Goal: Task Accomplishment & Management: Use online tool/utility

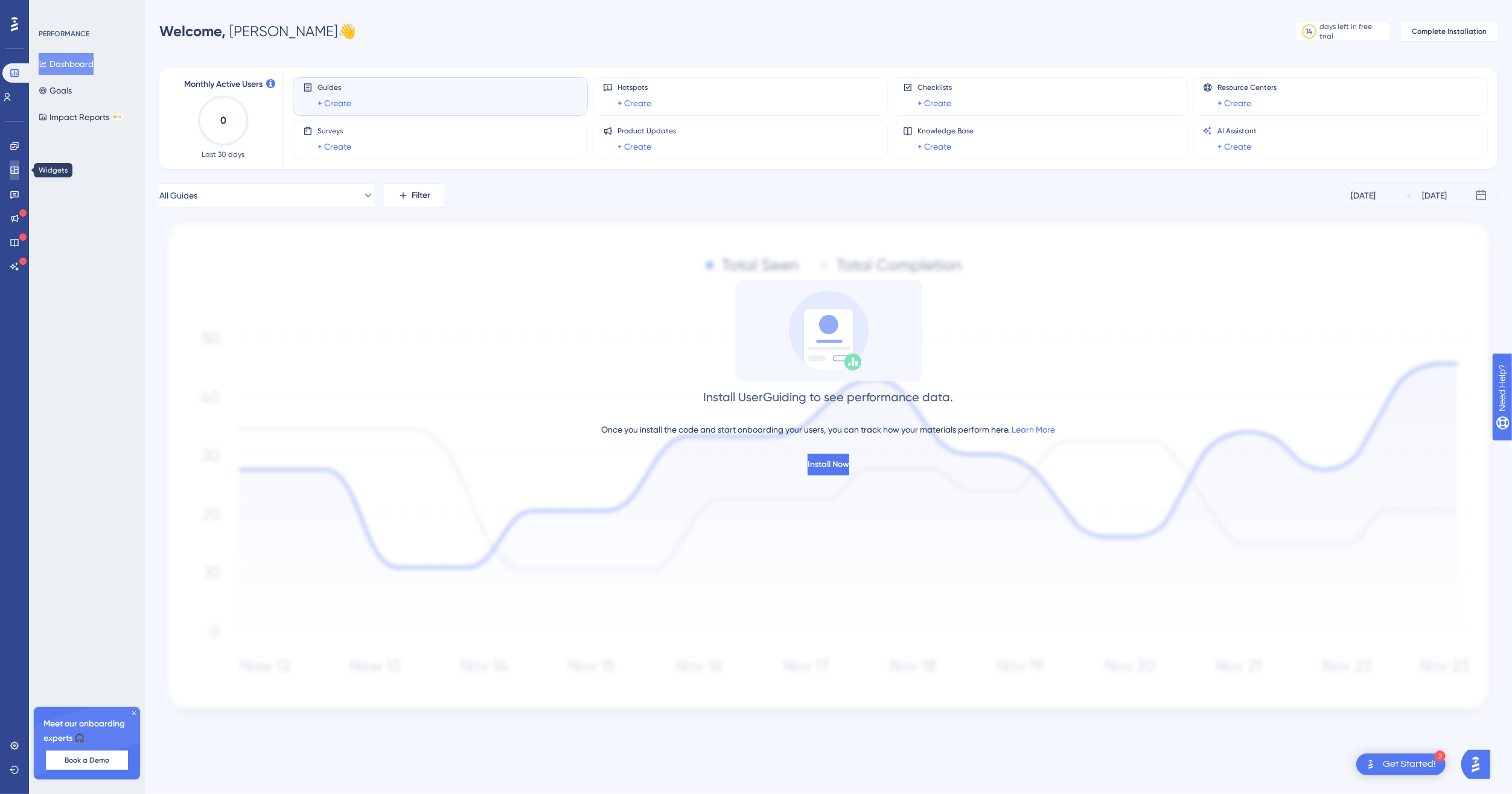
click at [15, 172] on icon at bounding box center [14, 170] width 8 height 7
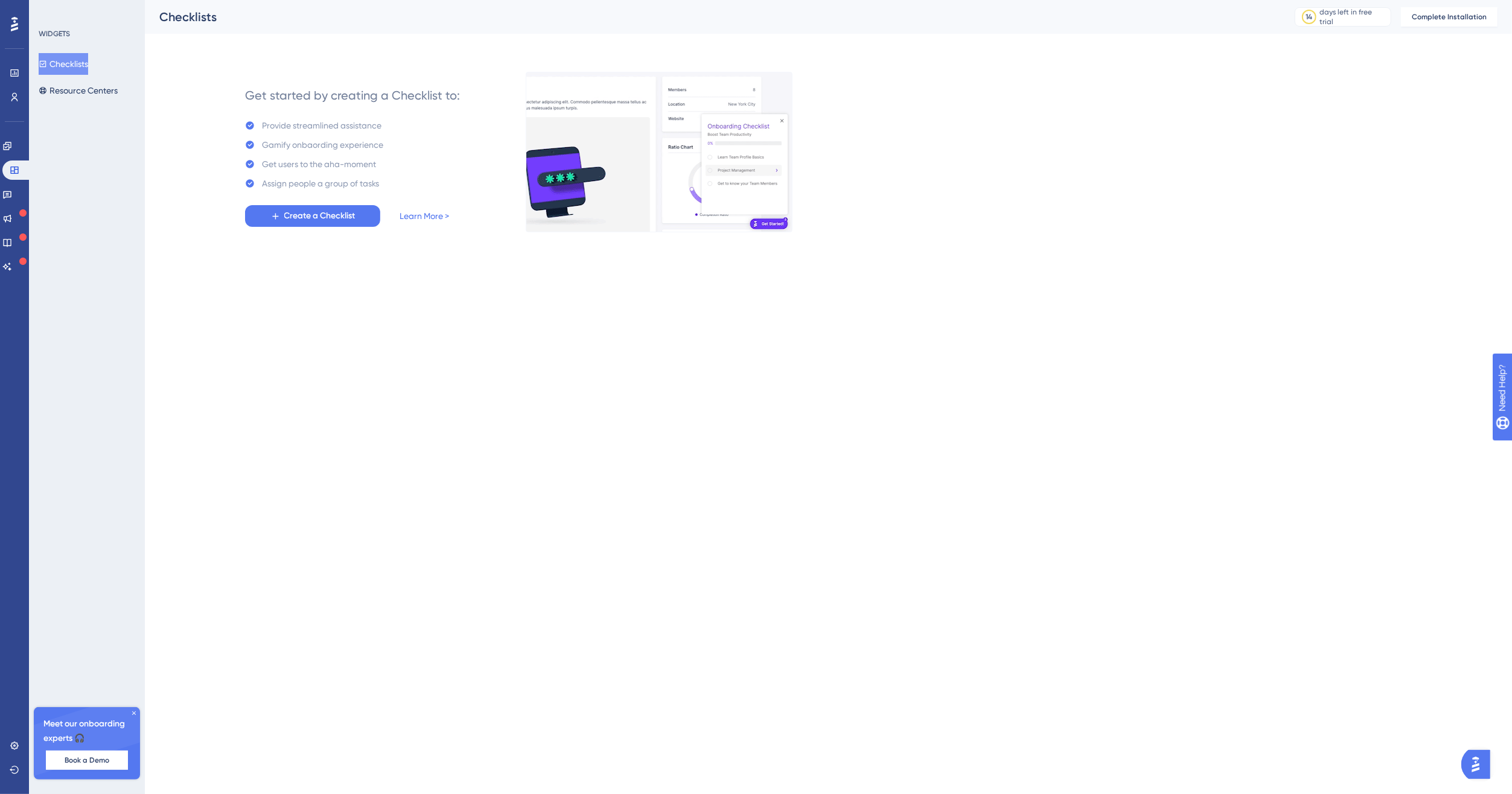
click at [645, 153] on img at bounding box center [659, 152] width 267 height 160
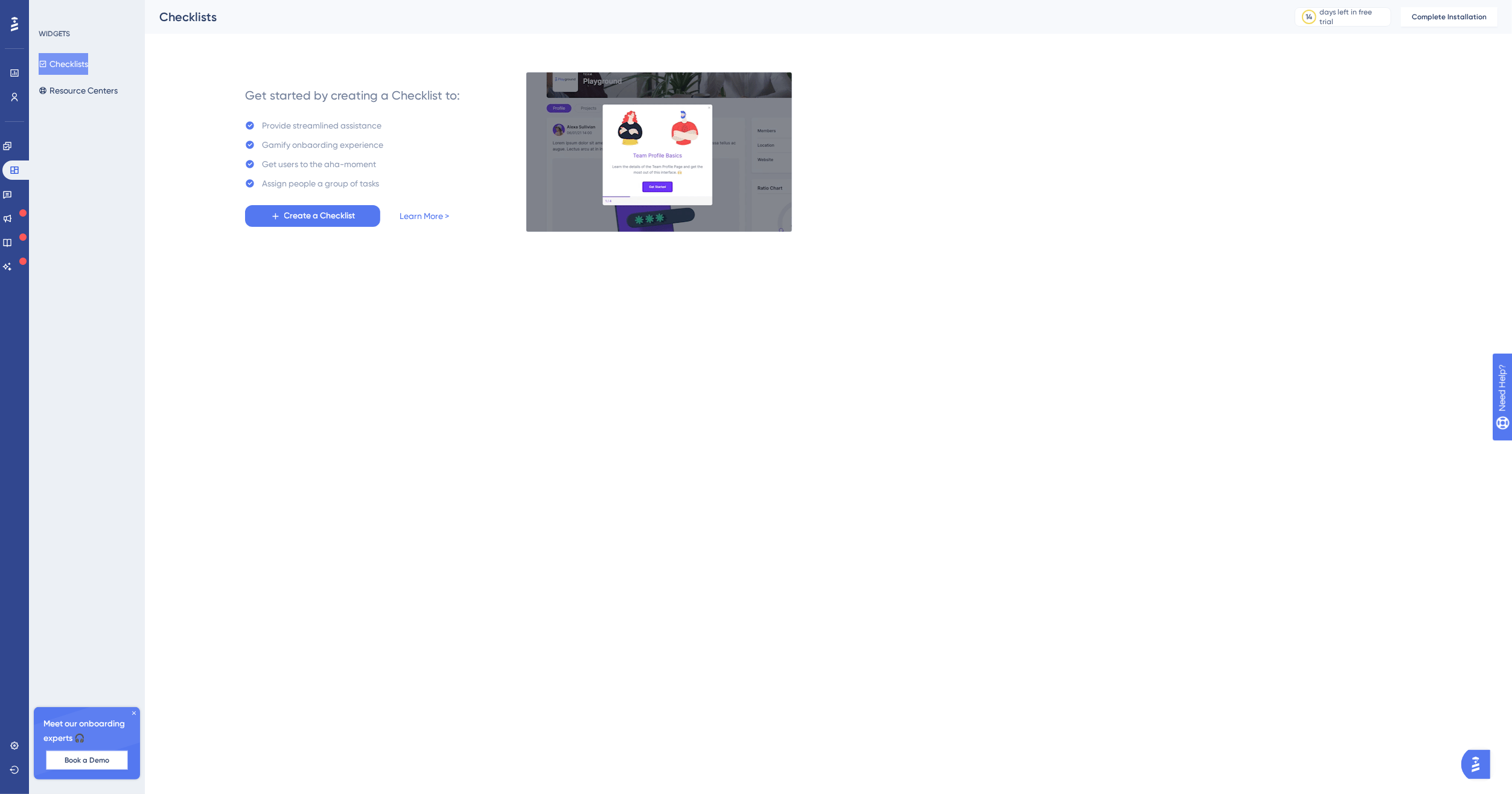
click at [80, 763] on span "Book a Demo" at bounding box center [87, 760] width 45 height 10
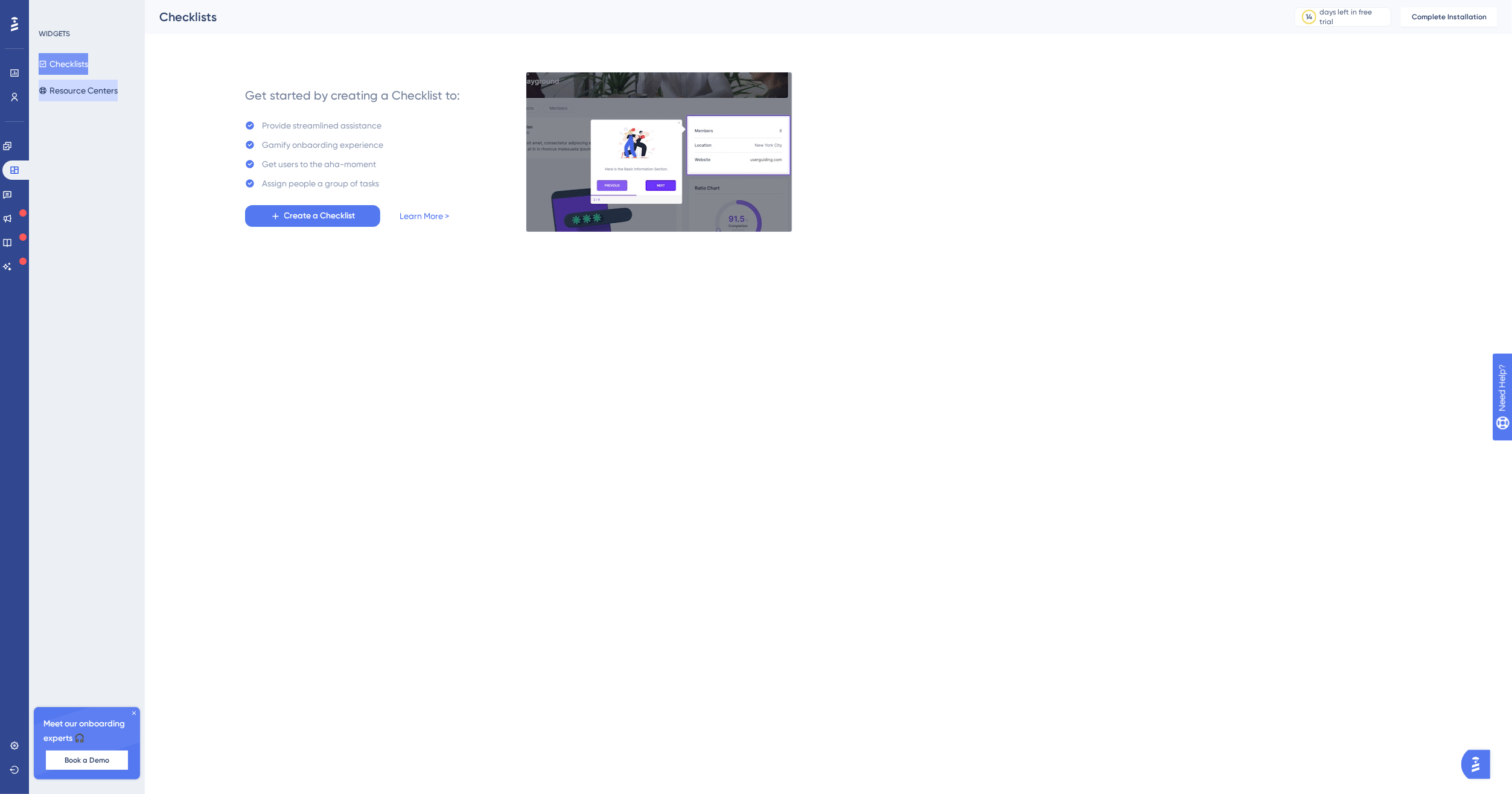
click at [78, 92] on button "Resource Centers" at bounding box center [78, 90] width 79 height 22
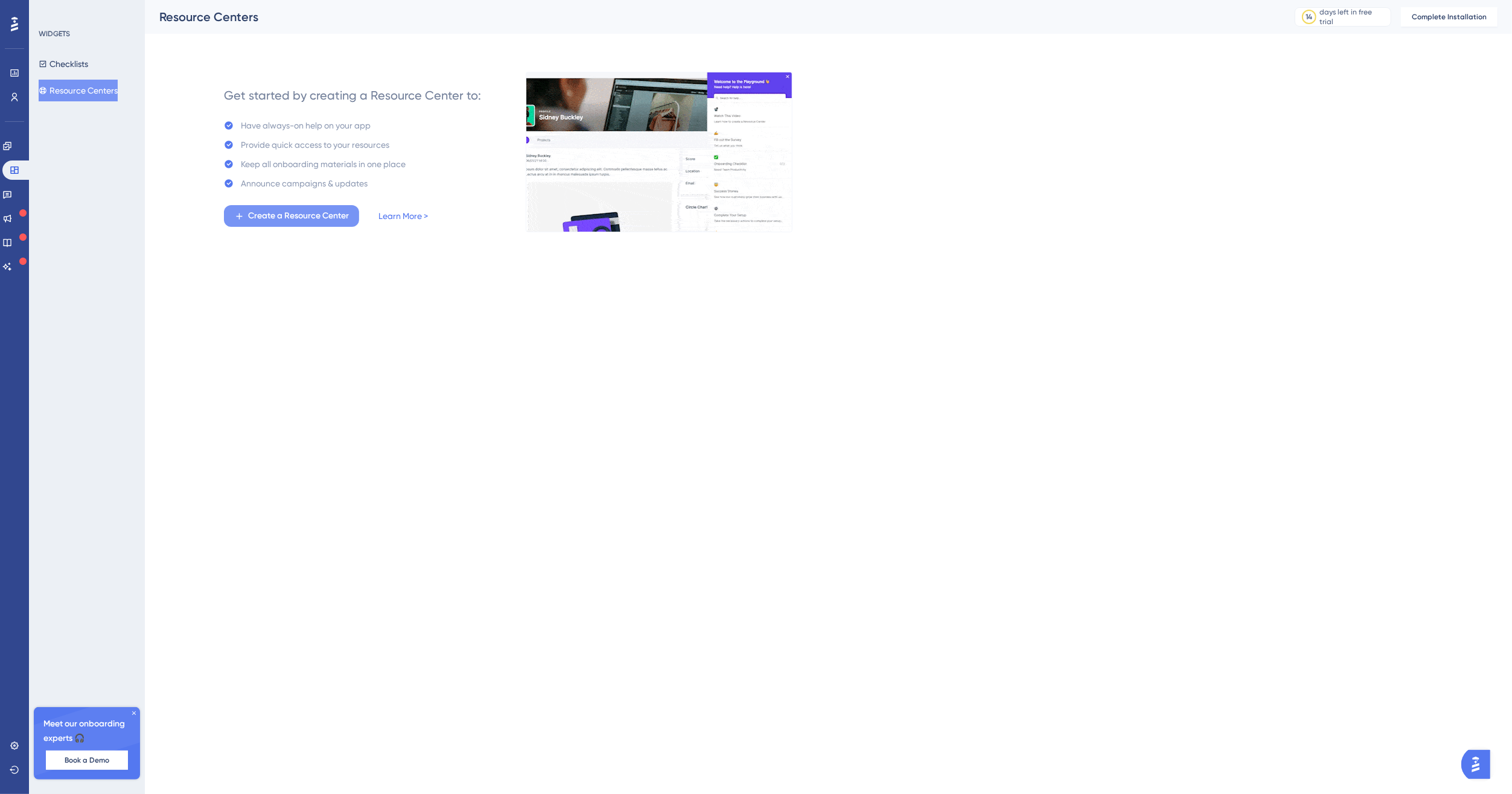
click at [296, 218] on span "Create a Resource Center" at bounding box center [298, 216] width 101 height 15
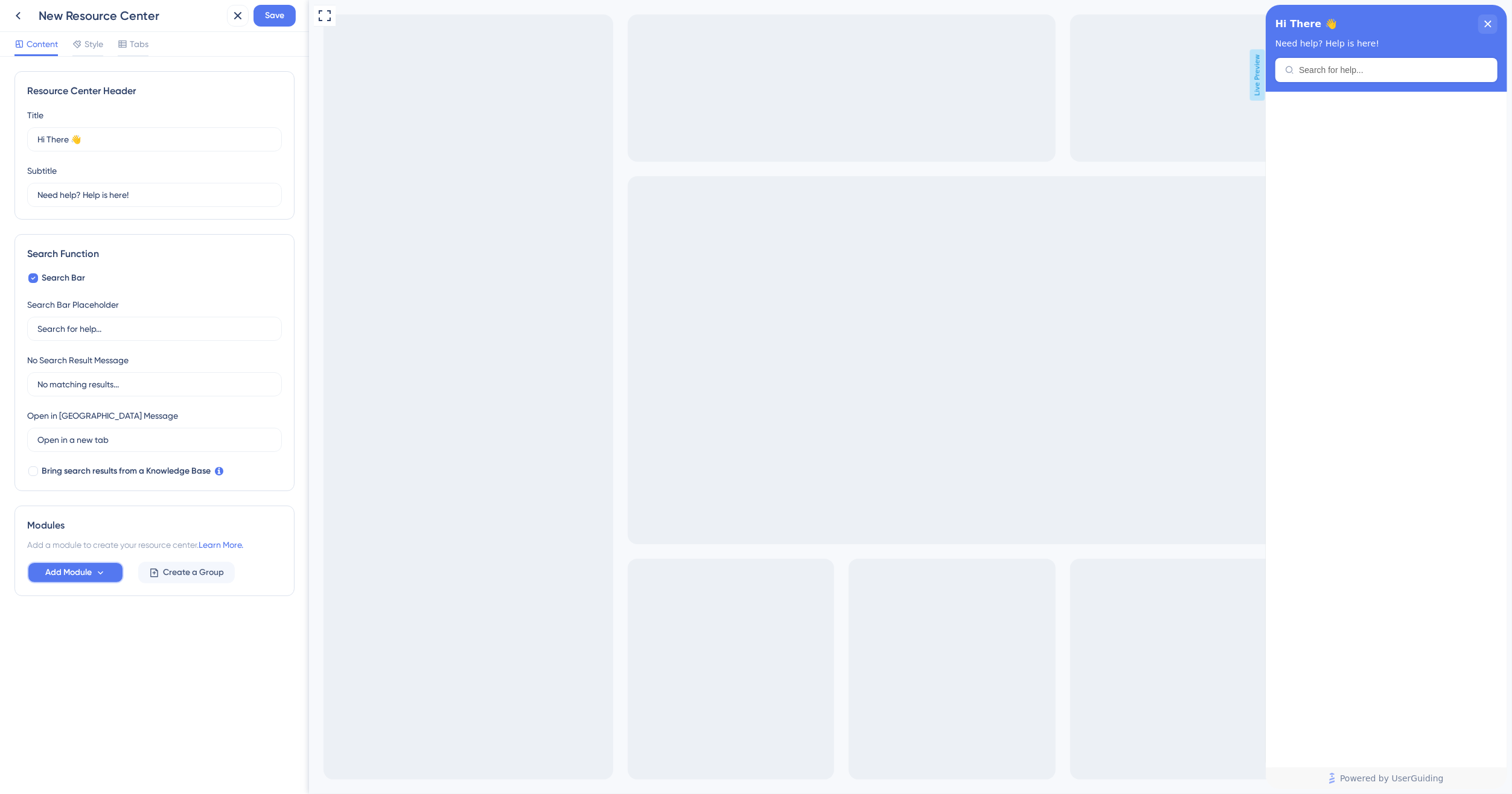
click at [95, 577] on button "Add Module" at bounding box center [76, 573] width 97 height 22
click at [83, 578] on button "Add Module" at bounding box center [76, 573] width 97 height 22
click at [139, 44] on span "Tabs" at bounding box center [139, 44] width 18 height 15
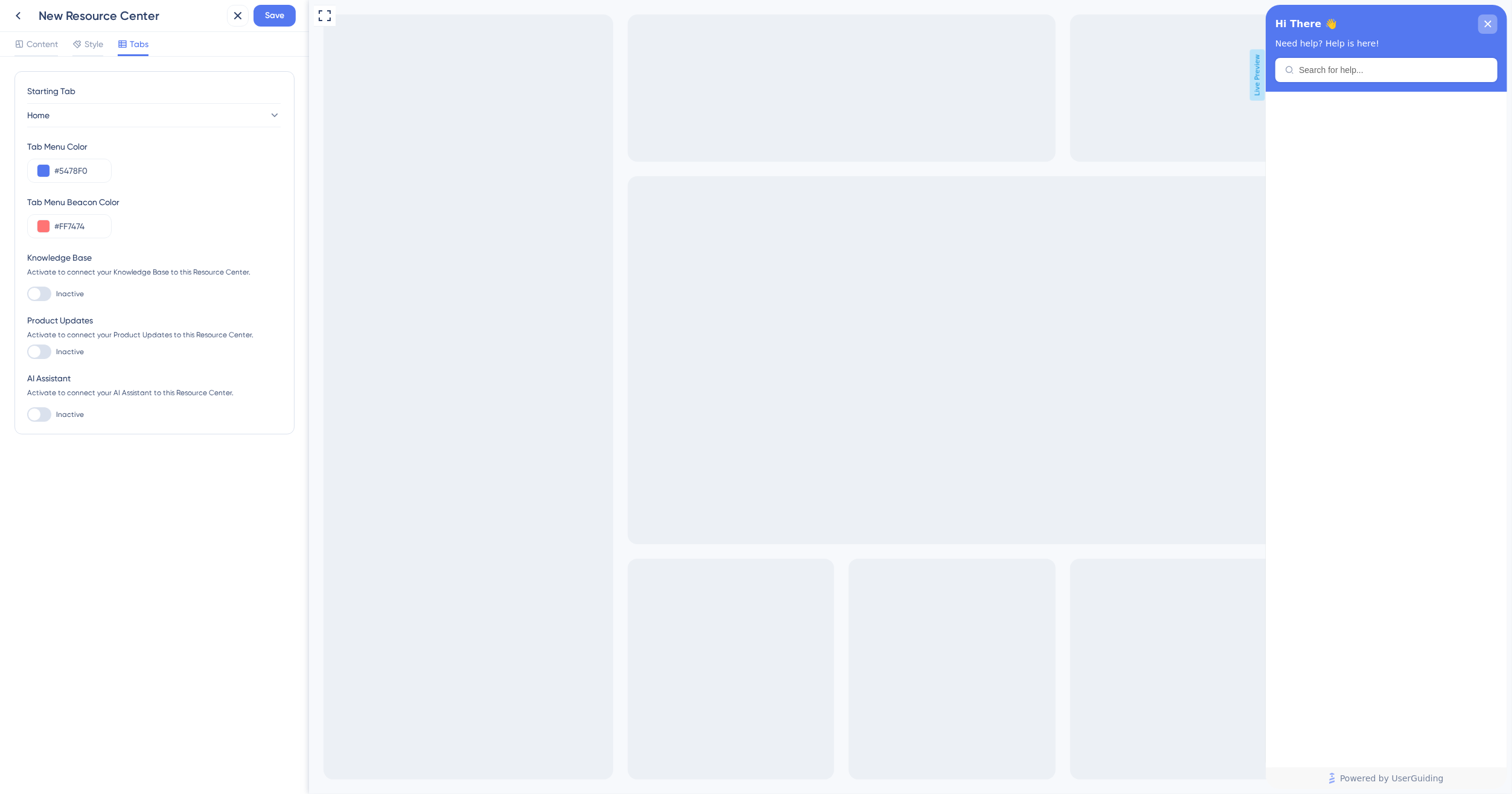
click at [1485, 23] on icon "close resource center" at bounding box center [1487, 24] width 7 height 7
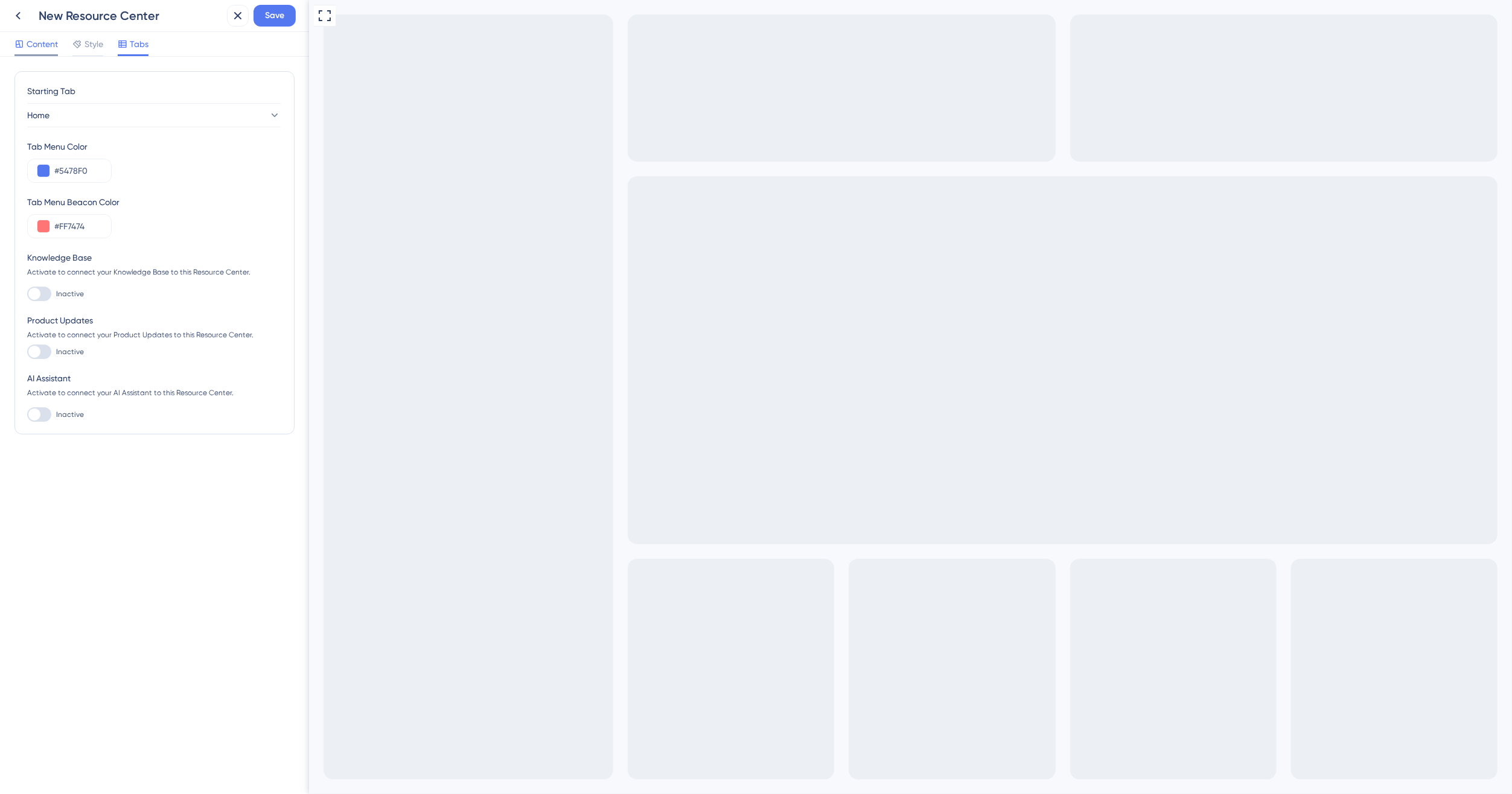
click at [34, 43] on span "Content" at bounding box center [42, 44] width 31 height 15
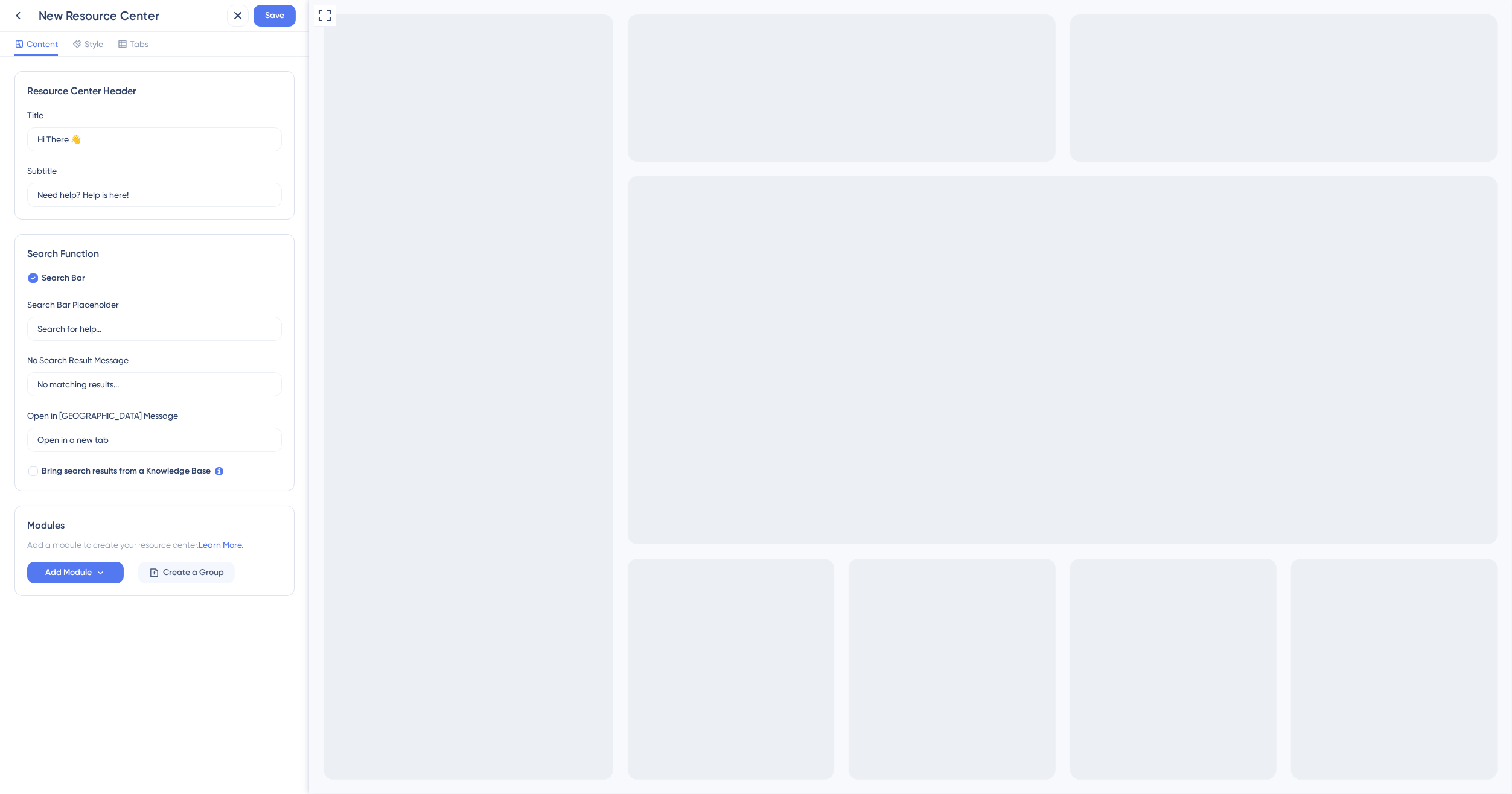
click at [61, 559] on div "Modules Add a module to create your resource center. Learn More. Add Module Cre…" at bounding box center [155, 551] width 280 height 90
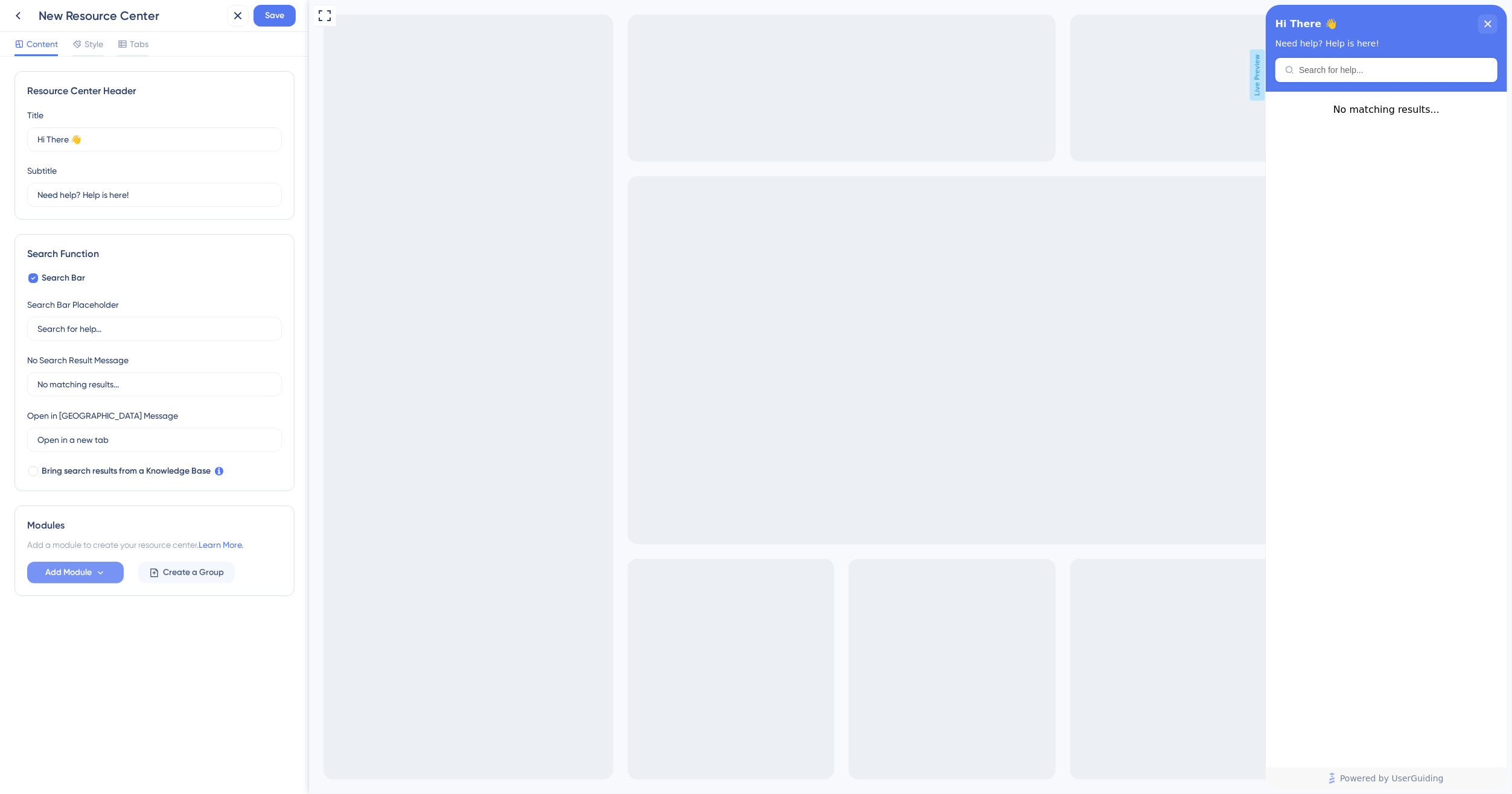
click at [60, 573] on span "Add Module" at bounding box center [68, 572] width 46 height 15
click at [52, 570] on span "Add Module" at bounding box center [68, 572] width 46 height 15
click at [134, 43] on span "Tabs" at bounding box center [139, 44] width 18 height 15
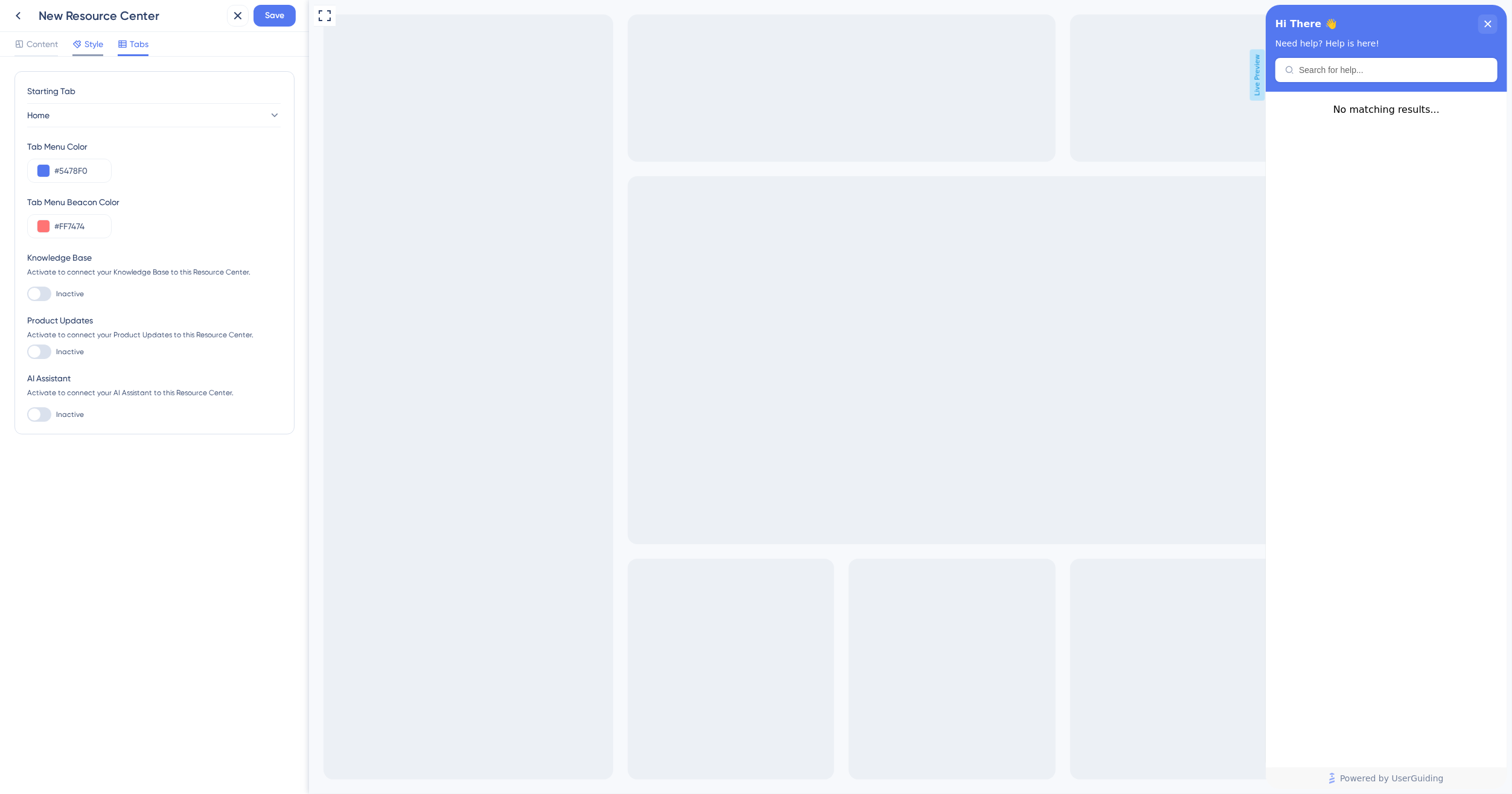
click at [90, 43] on span "Style" at bounding box center [94, 44] width 18 height 15
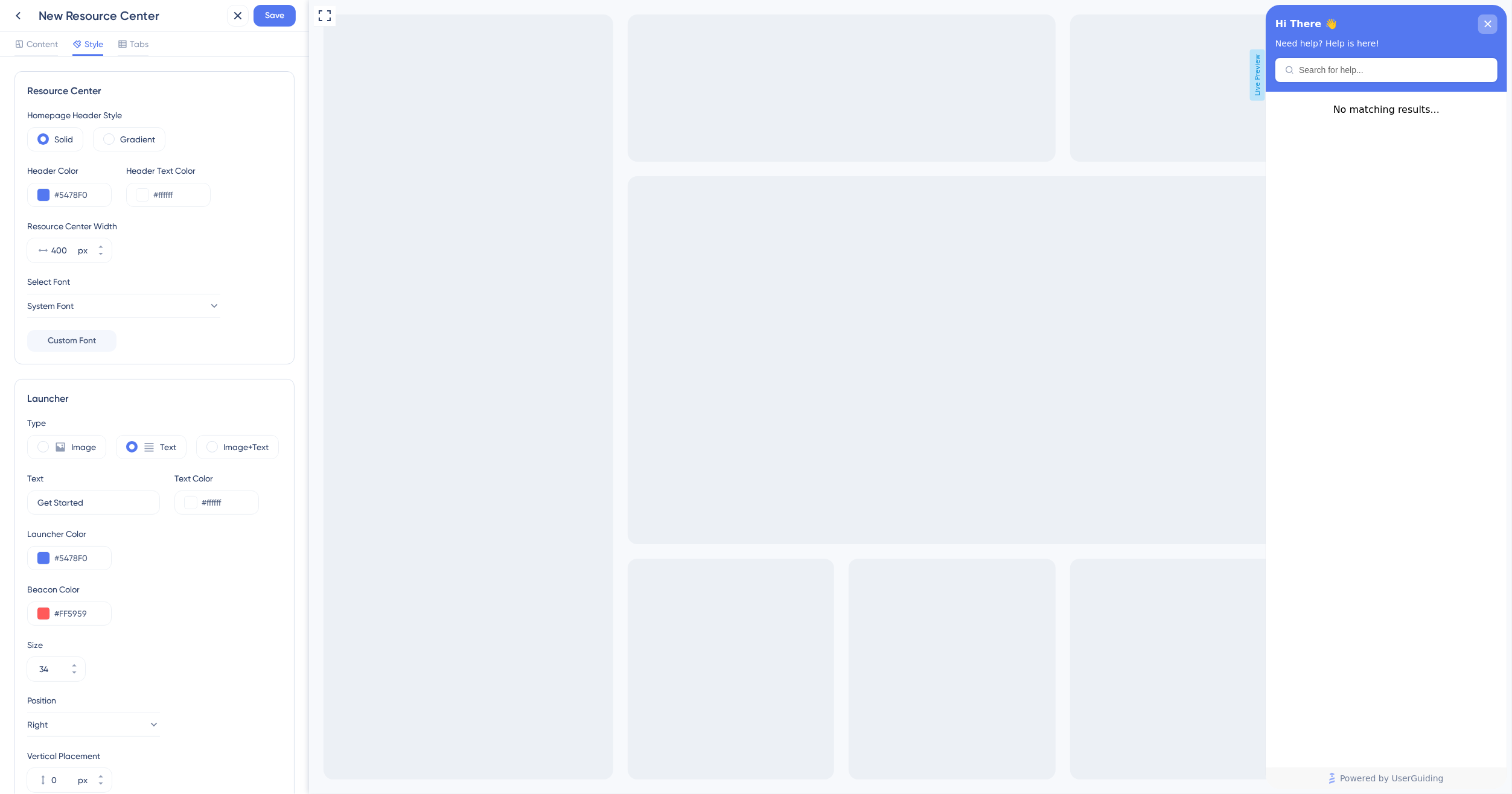
click at [1486, 16] on div "close resource center" at bounding box center [1487, 24] width 19 height 19
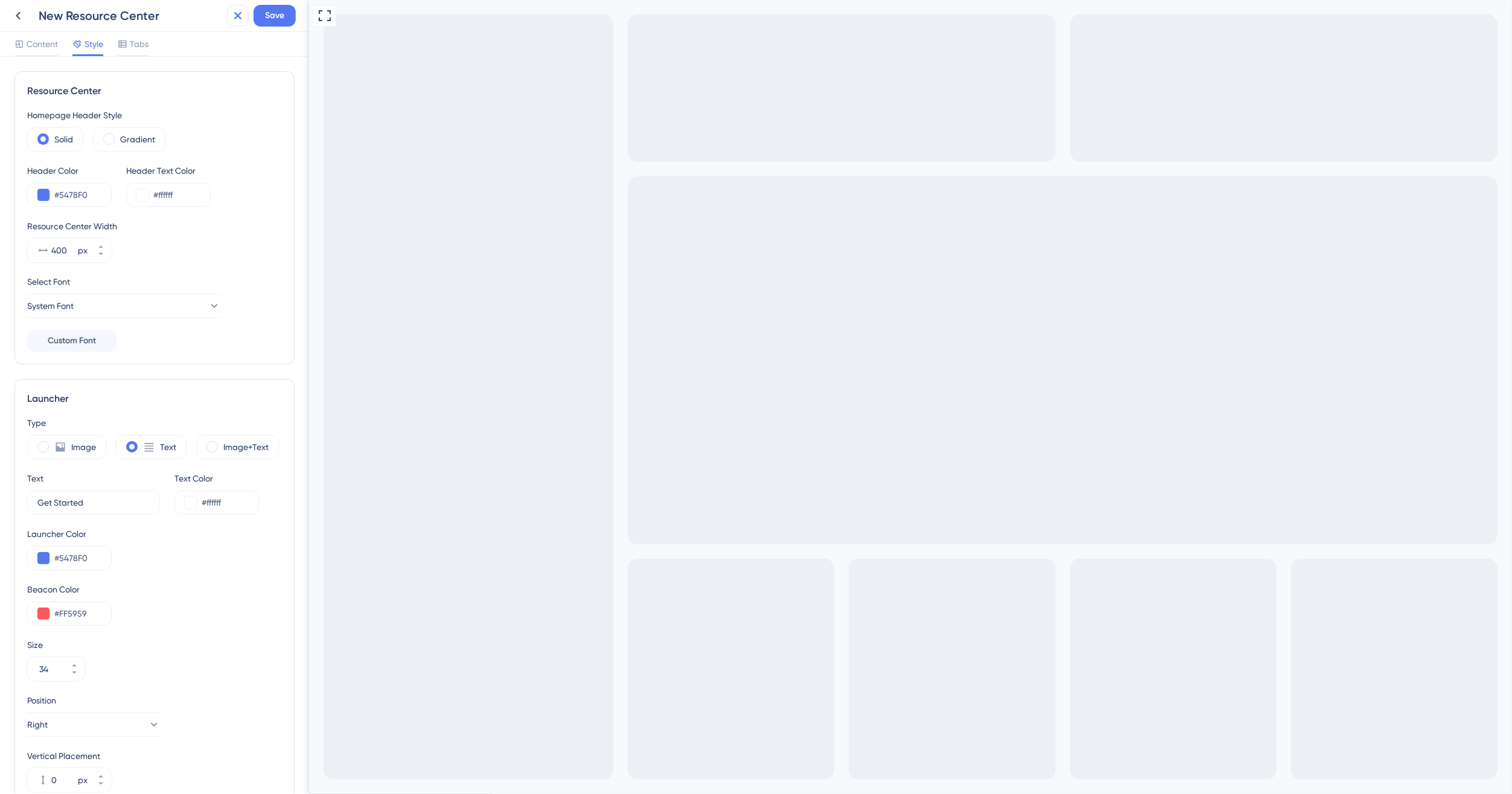
click at [236, 17] on icon at bounding box center [238, 16] width 8 height 8
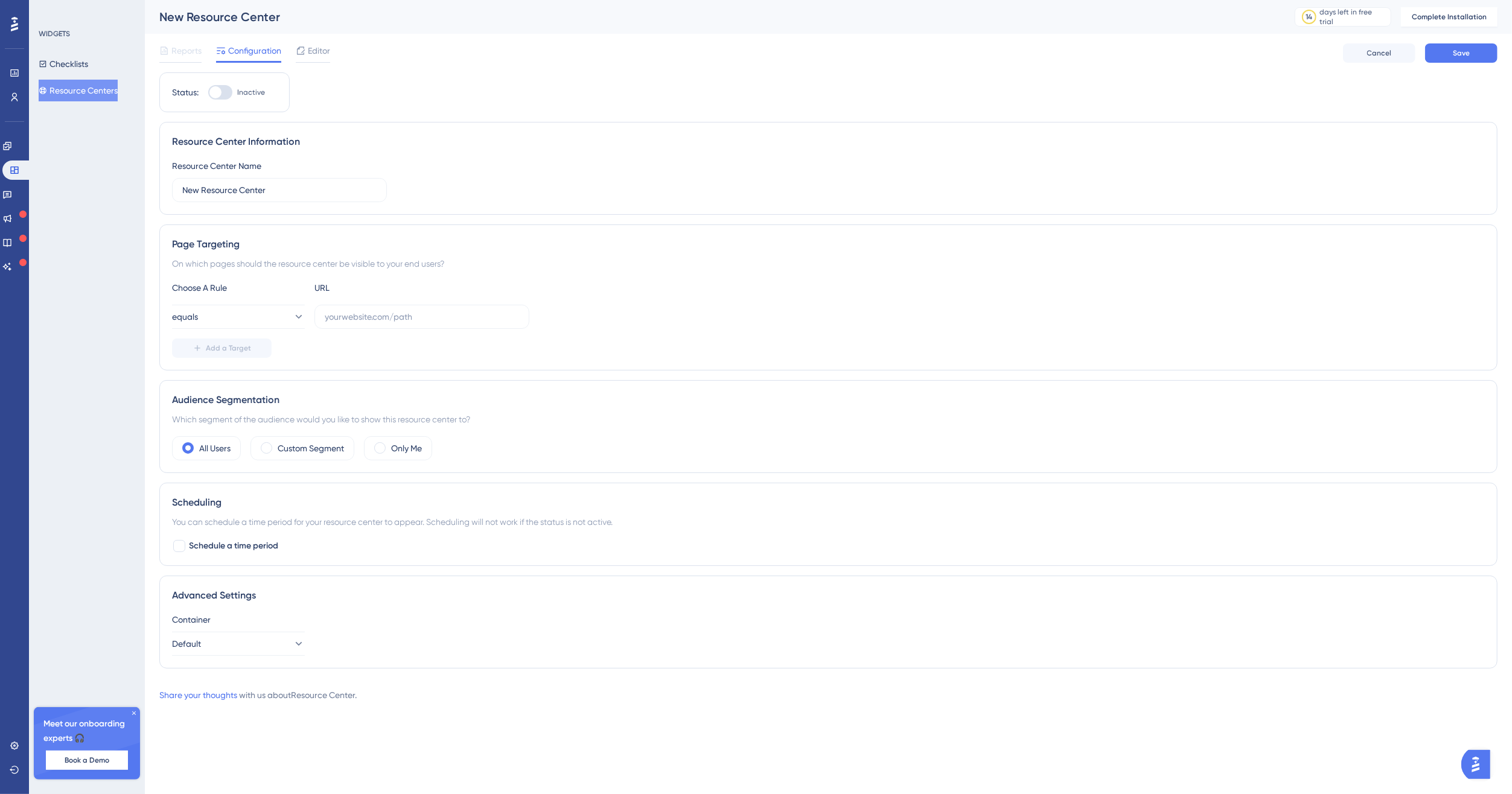
click at [1473, 761] on img "Open AI Assistant Launcher" at bounding box center [1475, 763] width 22 height 22
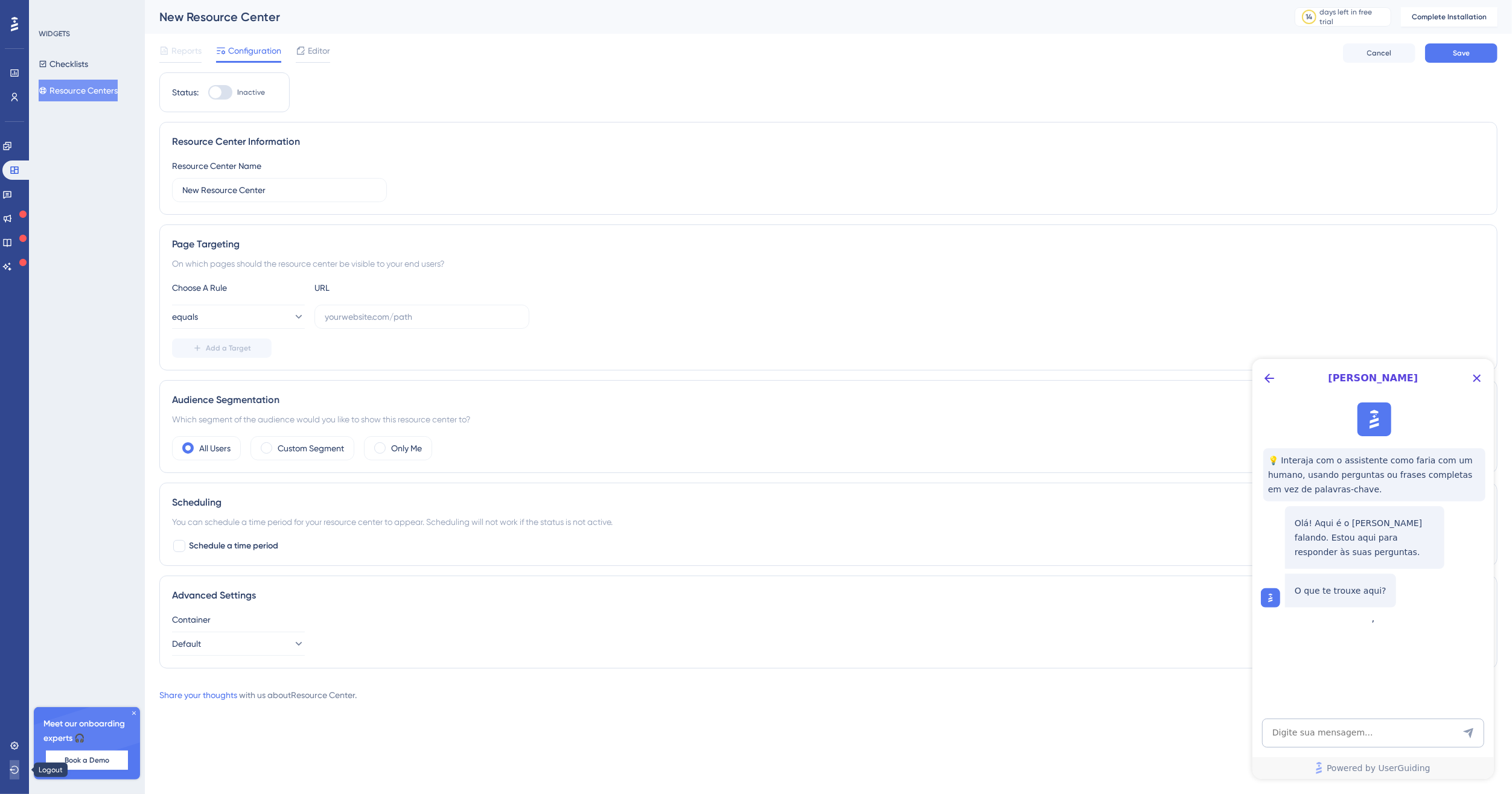
click at [13, 771] on icon at bounding box center [14, 769] width 10 height 10
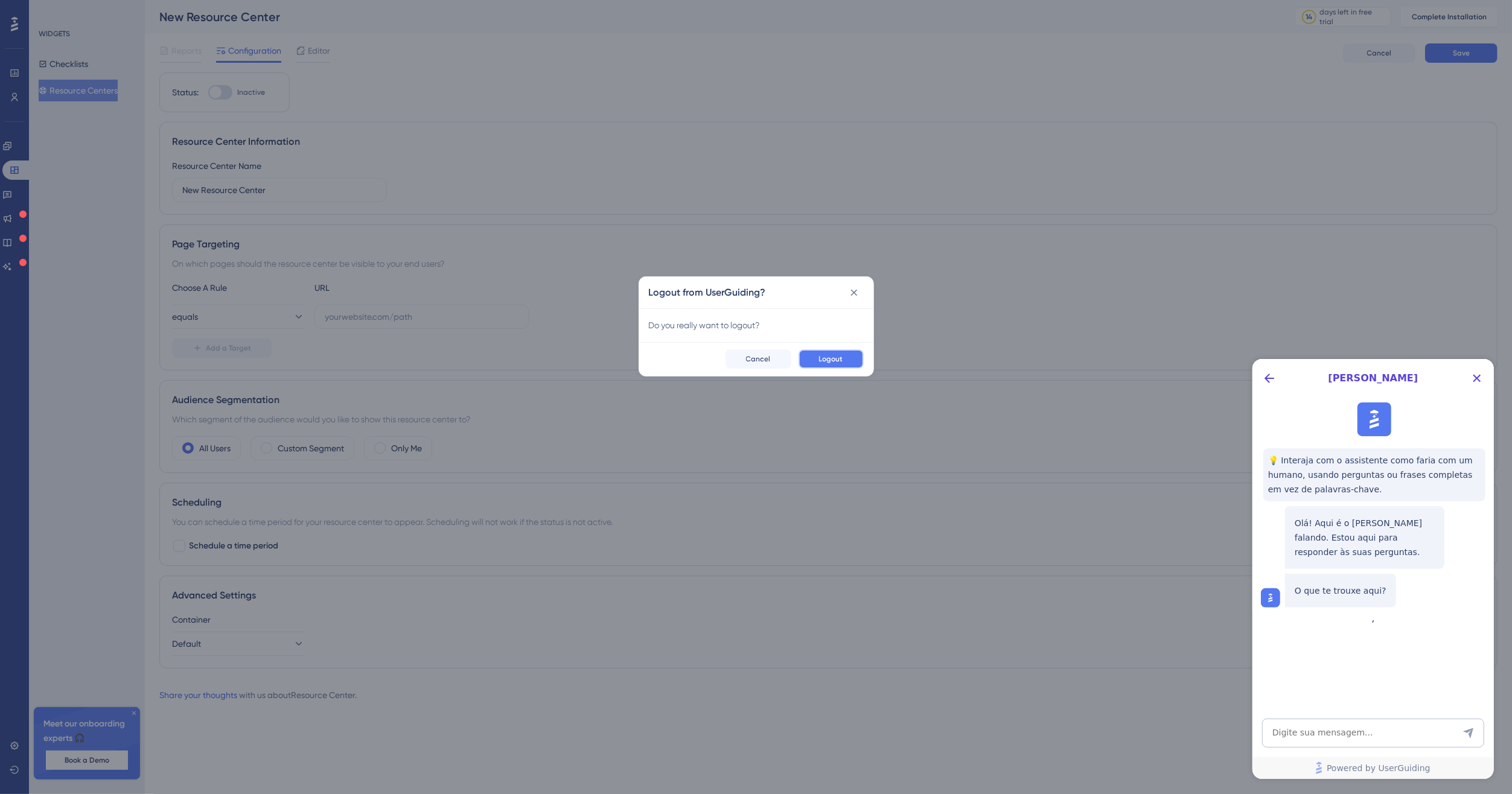
click at [846, 356] on button "Logout" at bounding box center [831, 359] width 65 height 19
